Goal: Information Seeking & Learning: Learn about a topic

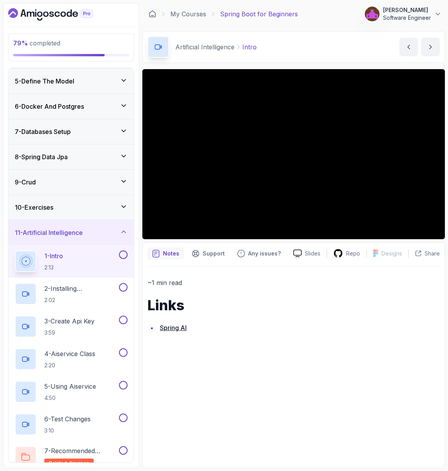
scroll to position [134, 0]
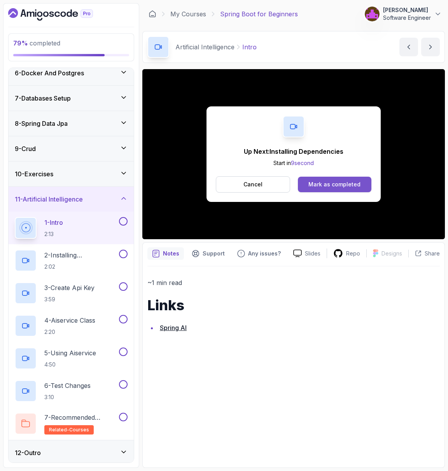
click at [339, 188] on button "Mark as completed" at bounding box center [334, 185] width 73 height 16
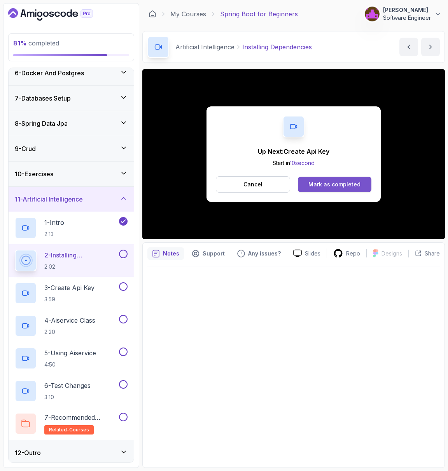
click at [343, 184] on div "Mark as completed" at bounding box center [334, 185] width 52 height 8
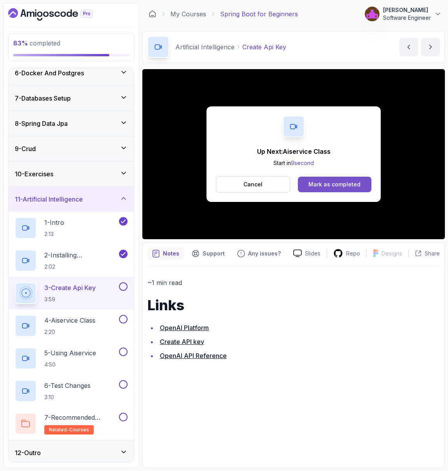
click at [335, 184] on div "Mark as completed" at bounding box center [334, 185] width 52 height 8
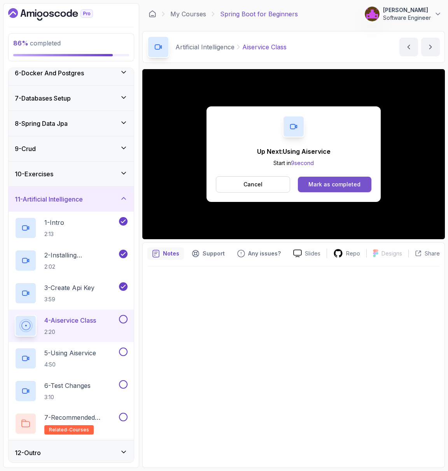
click at [343, 181] on div "Mark as completed" at bounding box center [334, 185] width 52 height 8
